Goal: Task Accomplishment & Management: Use online tool/utility

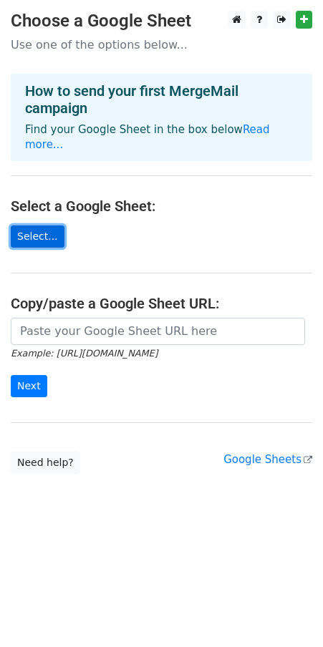
click at [32, 226] on link "Select..." at bounding box center [38, 237] width 54 height 22
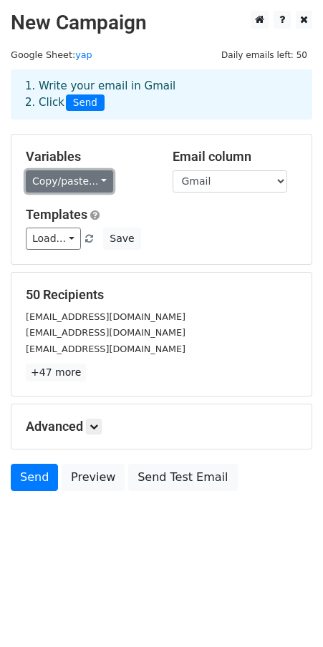
click at [67, 180] on link "Copy/paste..." at bounding box center [69, 181] width 87 height 22
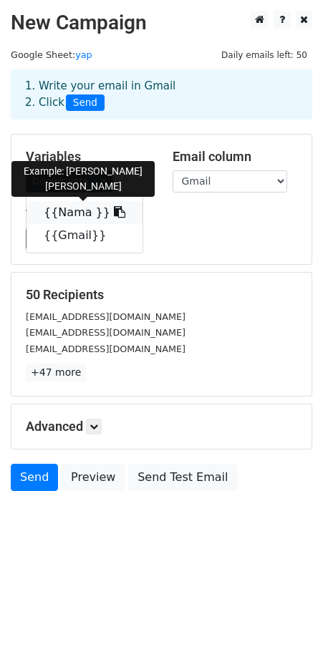
click at [114, 216] on icon at bounding box center [119, 211] width 11 height 11
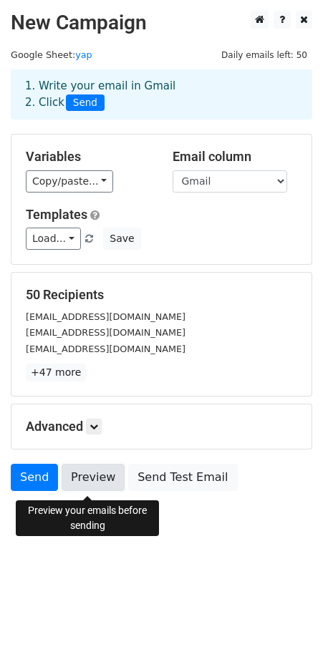
click at [95, 483] on link "Preview" at bounding box center [93, 477] width 63 height 27
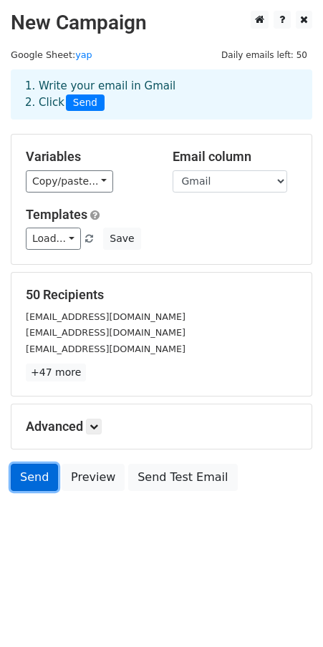
click at [26, 478] on link "Send" at bounding box center [34, 477] width 47 height 27
